Goal: Download file/media

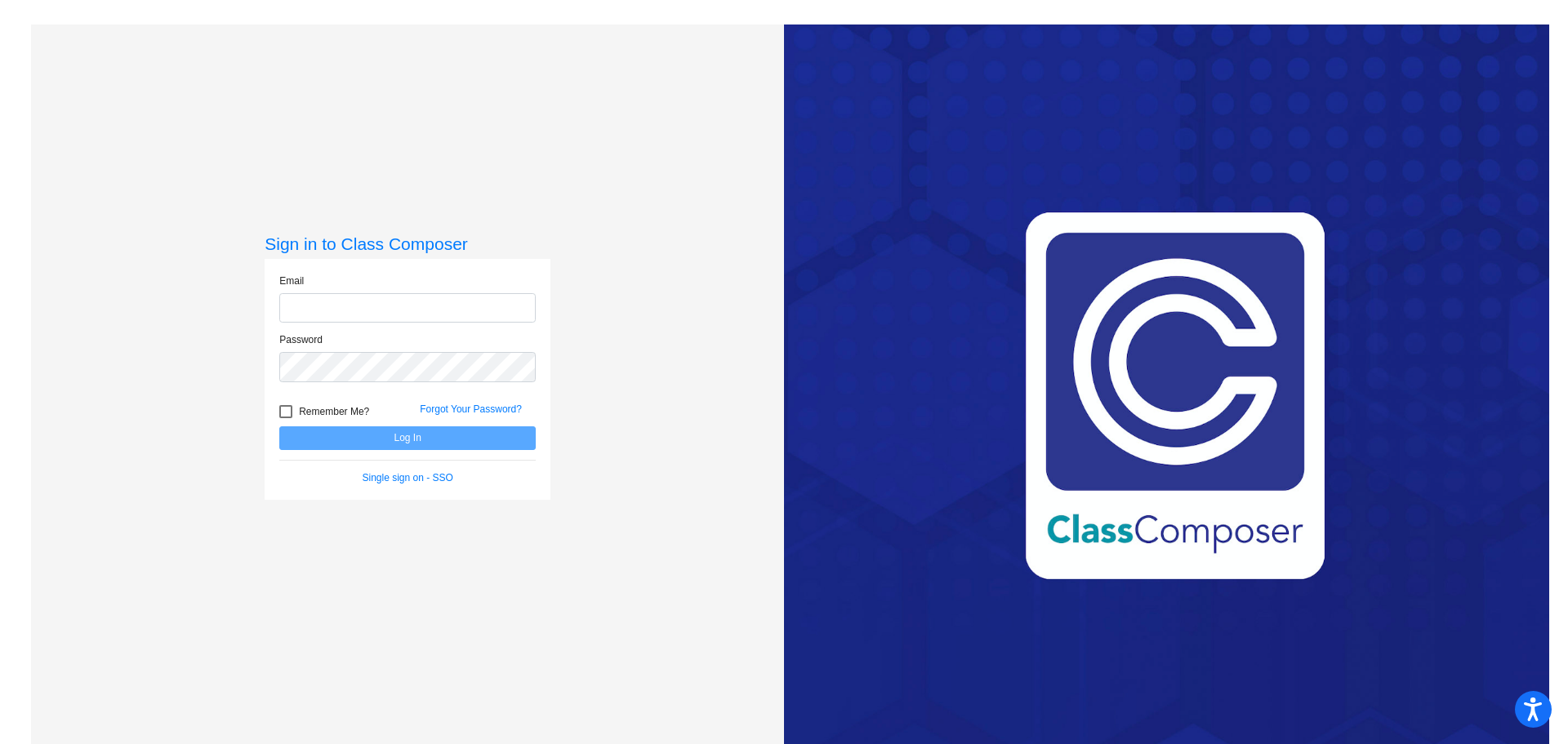
type input "[EMAIL_ADDRESS][DOMAIN_NAME]"
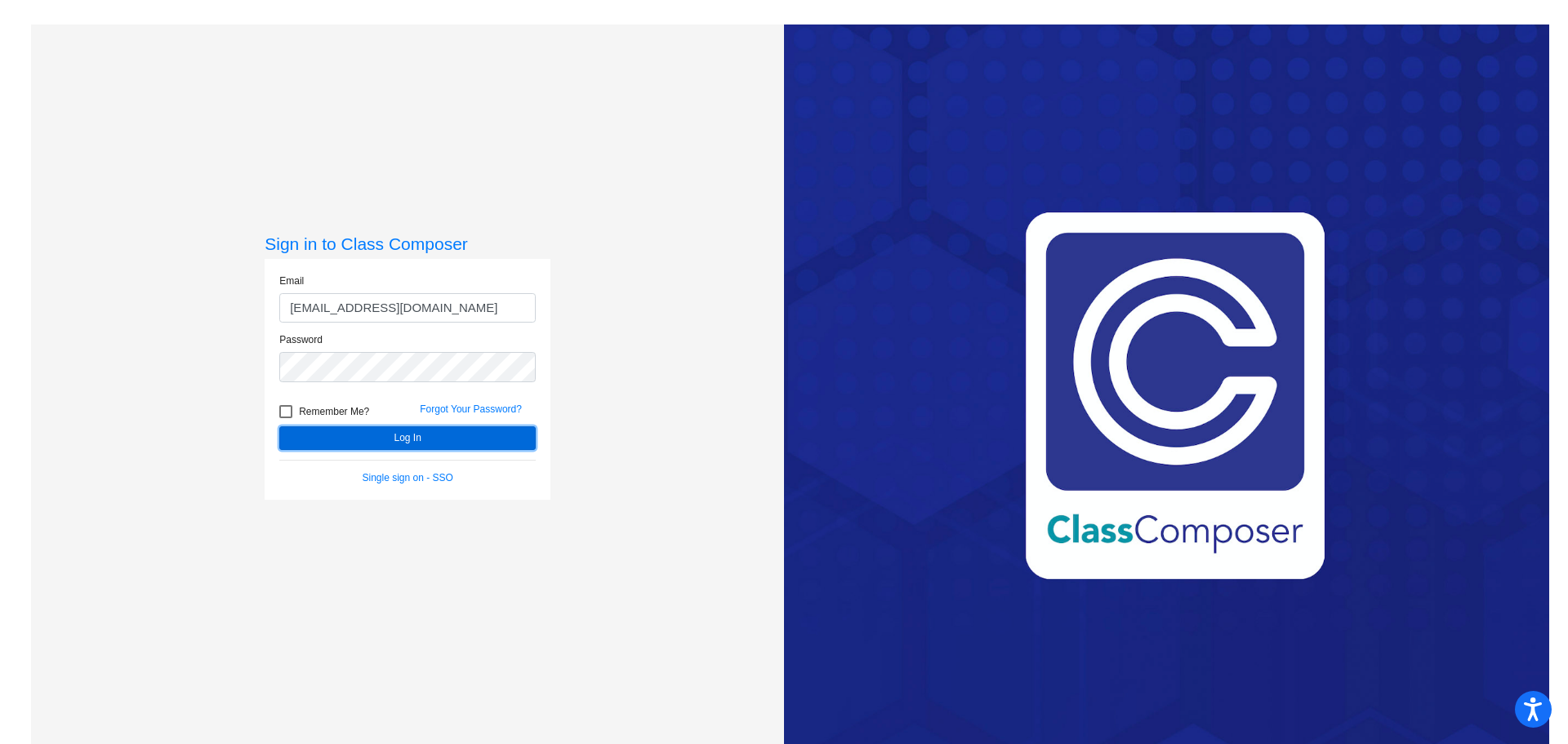
click at [473, 442] on button "Log In" at bounding box center [408, 438] width 257 height 24
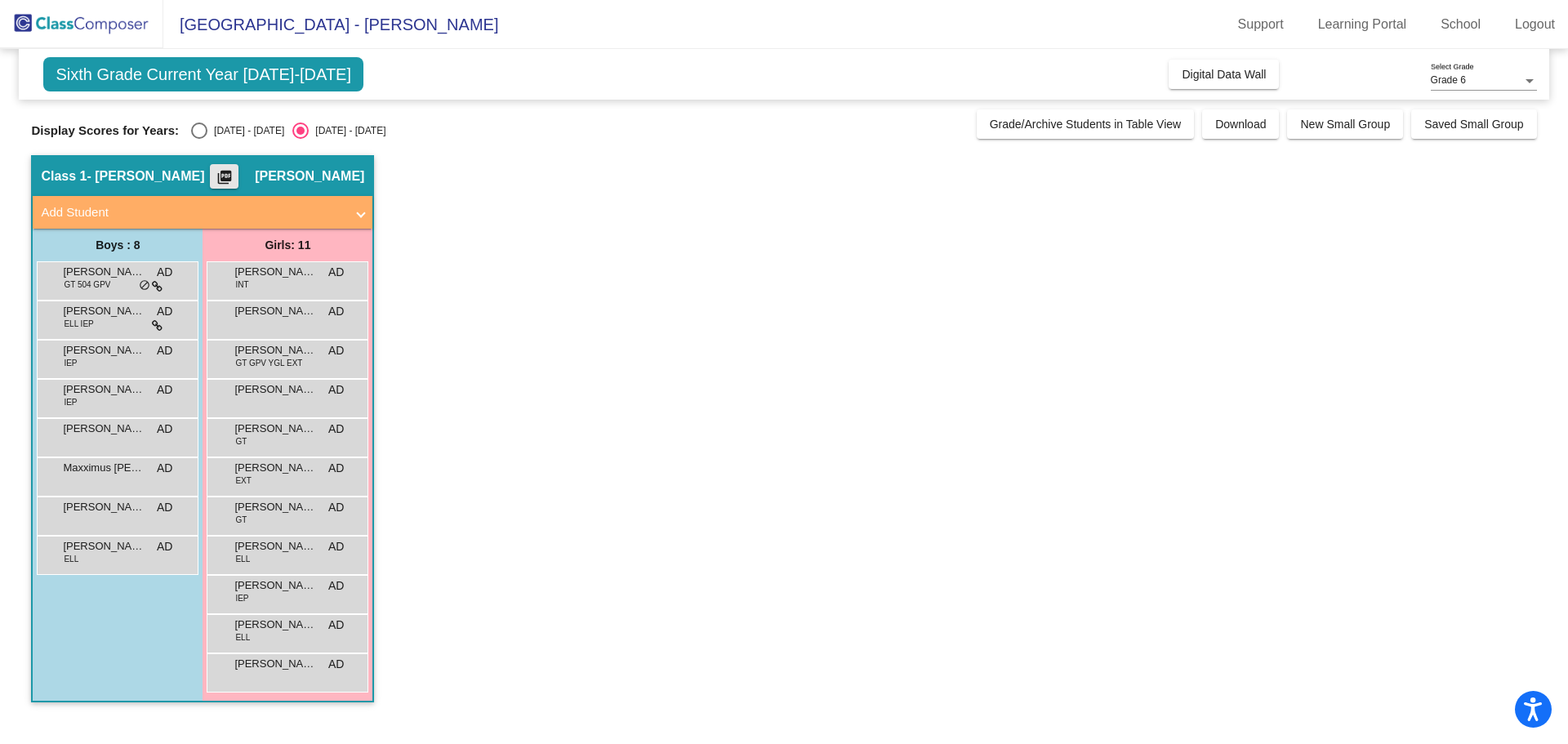
click at [234, 177] on mat-icon "picture_as_pdf" at bounding box center [224, 181] width 19 height 23
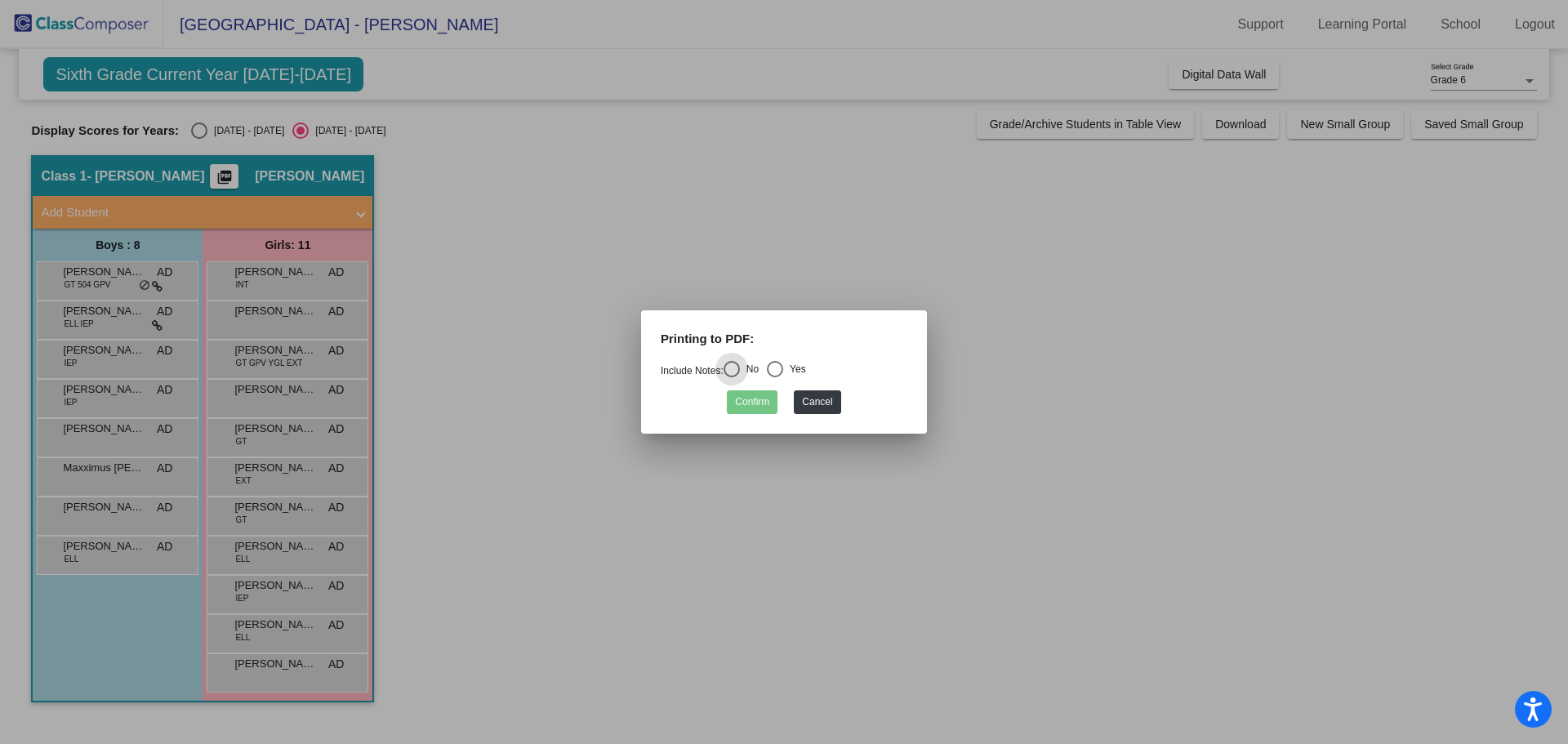
click at [784, 368] on div "Select an option" at bounding box center [775, 370] width 17 height 17
click at [775, 377] on input "Yes" at bounding box center [774, 377] width 1 height 1
radio input "true"
click at [754, 410] on button "Confirm" at bounding box center [752, 403] width 51 height 24
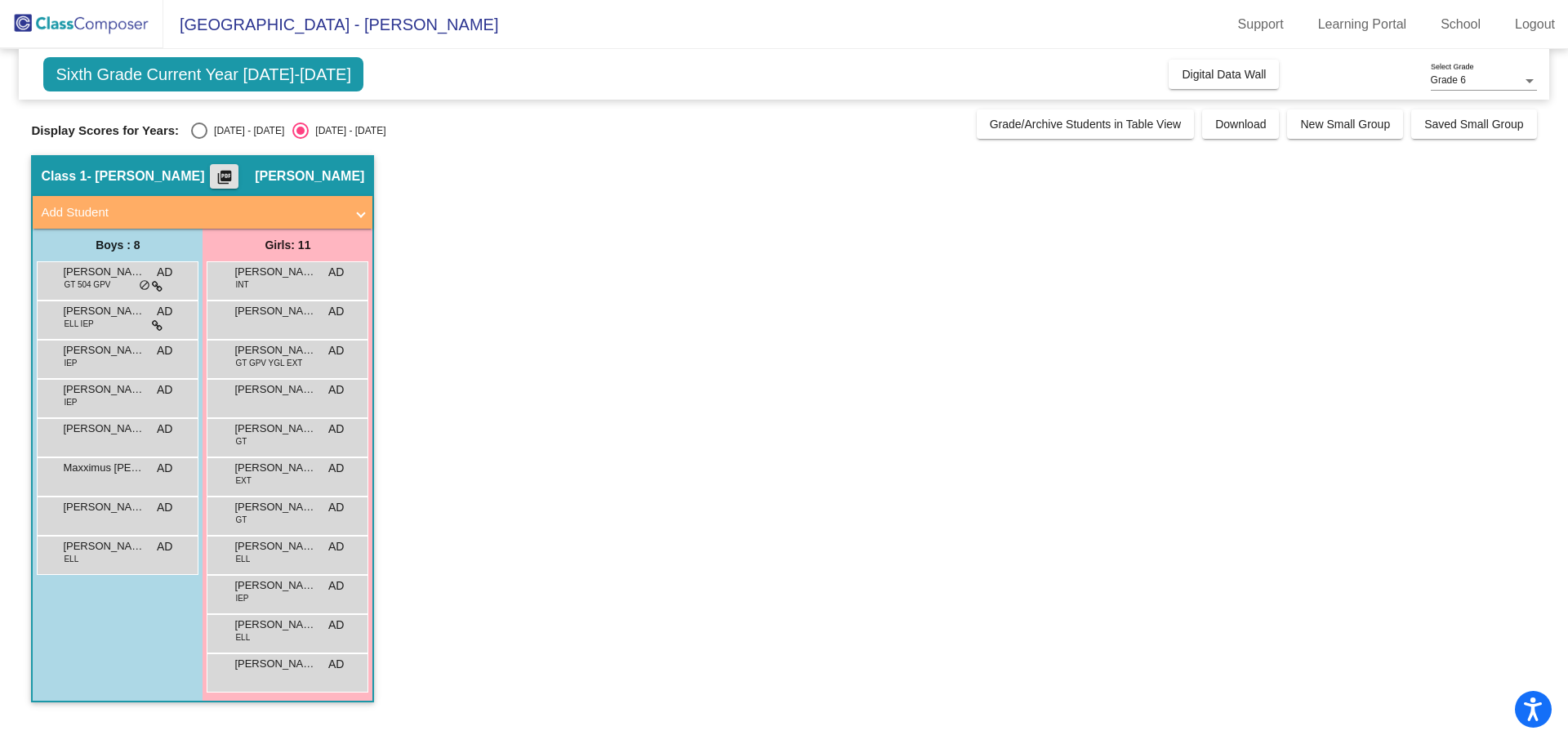
click at [234, 181] on mat-icon "picture_as_pdf" at bounding box center [224, 181] width 19 height 23
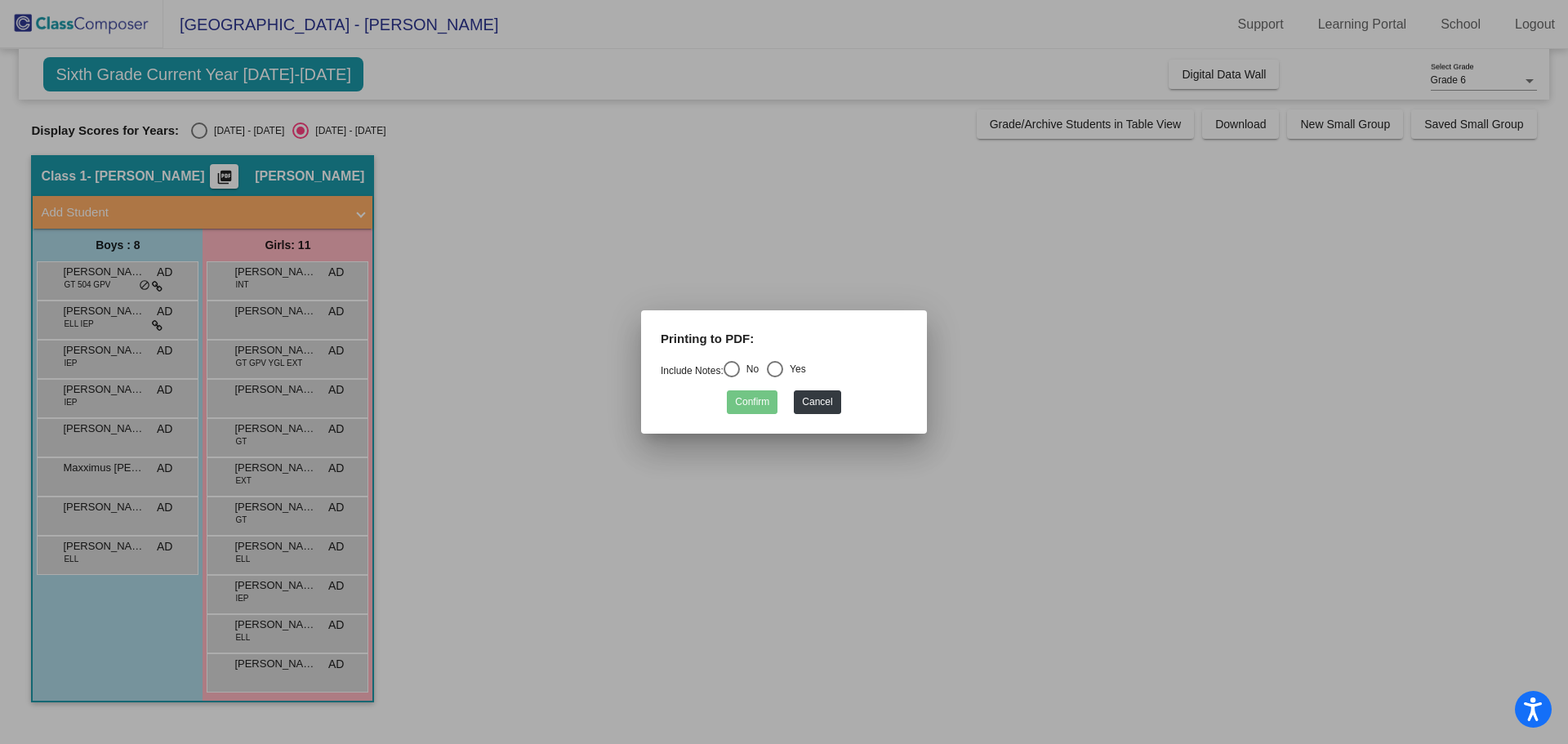
click at [737, 371] on div "Select an option" at bounding box center [732, 370] width 17 height 17
click at [732, 377] on input "No" at bounding box center [731, 377] width 1 height 1
radio input "true"
drag, startPoint x: 756, startPoint y: 392, endPoint x: 857, endPoint y: 380, distance: 101.7
click at [757, 392] on button "Confirm" at bounding box center [752, 403] width 51 height 24
